Goal: Information Seeking & Learning: Learn about a topic

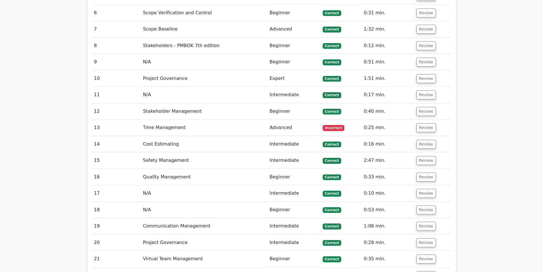
scroll to position [1055, 0]
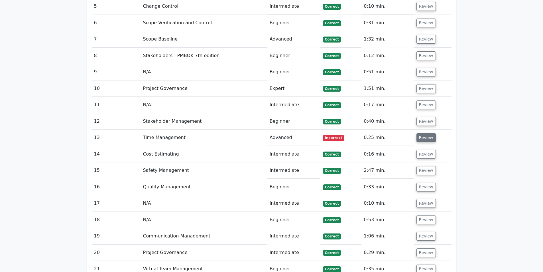
click at [426, 133] on button "Review" at bounding box center [426, 137] width 19 height 9
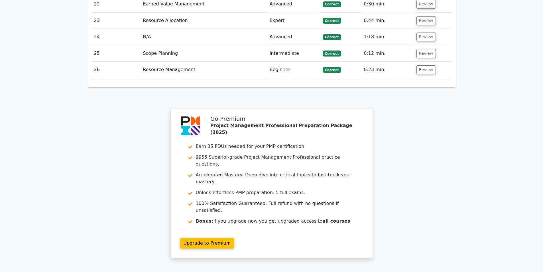
scroll to position [1666, 0]
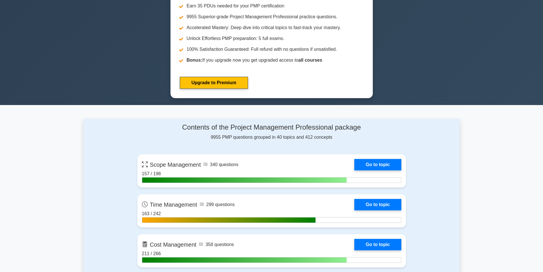
scroll to position [257, 0]
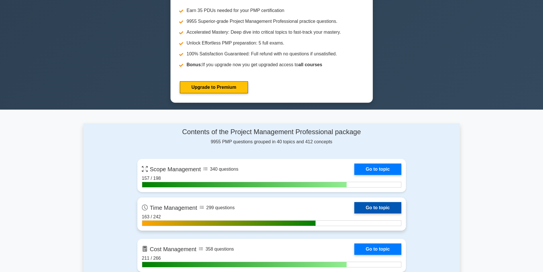
click at [378, 207] on link "Go to topic" at bounding box center [377, 207] width 47 height 11
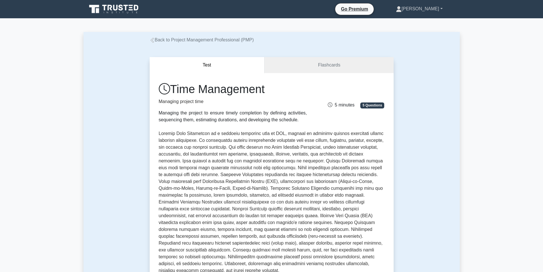
click at [443, 5] on link "[PERSON_NAME]" at bounding box center [419, 8] width 74 height 11
click at [405, 22] on link "Profile" at bounding box center [405, 22] width 45 height 9
